Goal: Find specific page/section: Find specific page/section

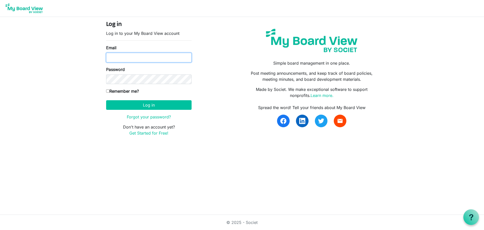
click at [118, 56] on input "Email" at bounding box center [149, 58] width 86 height 10
type input "rsaacke@wsfb.com"
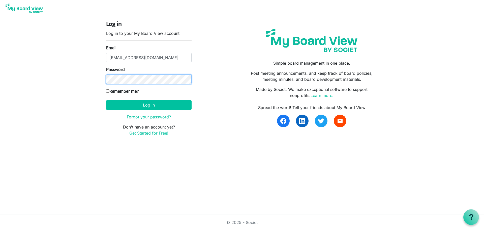
click at [106, 100] on button "Log in" at bounding box center [149, 105] width 86 height 10
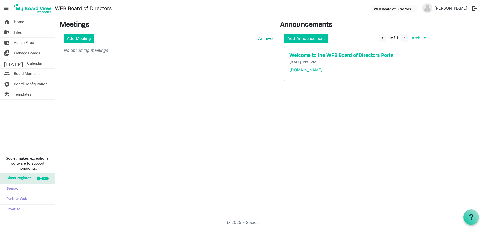
click at [267, 38] on link "Archive" at bounding box center [264, 38] width 16 height 6
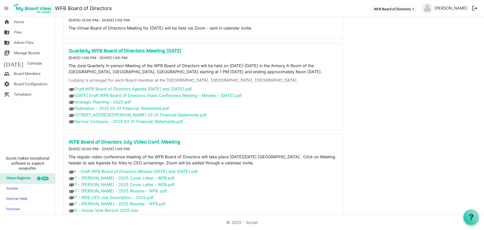
scroll to position [148, 0]
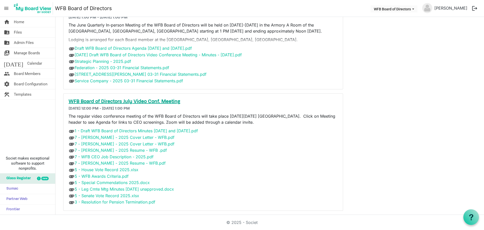
click at [107, 101] on h5 "WFB Board of Directors July Video Conf. Meeting" at bounding box center [203, 102] width 269 height 6
